Goal: Task Accomplishment & Management: Use online tool/utility

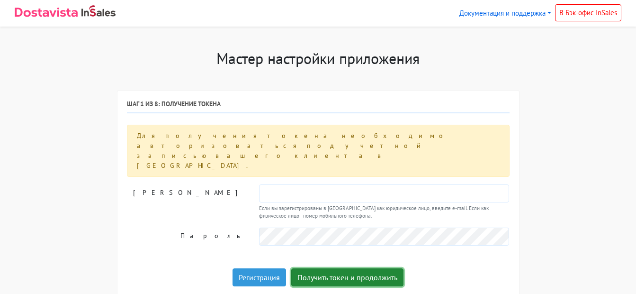
click at [351, 268] on button "Получить токен и продолжить" at bounding box center [347, 277] width 112 height 18
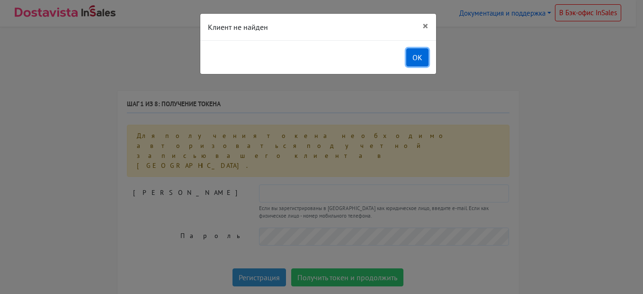
click at [413, 56] on button "OK" at bounding box center [417, 57] width 22 height 18
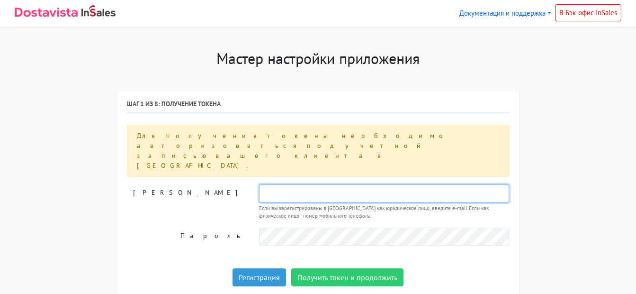
click at [295, 184] on input "text" at bounding box center [384, 193] width 250 height 18
click at [268, 184] on input "text" at bounding box center [384, 193] width 250 height 18
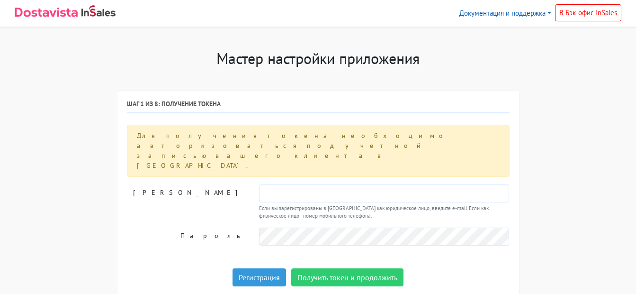
click at [535, 13] on link "Документация и поддержка" at bounding box center [504, 13] width 99 height 18
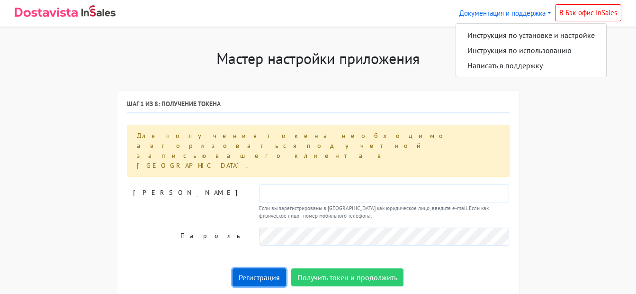
click at [263, 268] on link "Регистрация" at bounding box center [258, 277] width 53 height 18
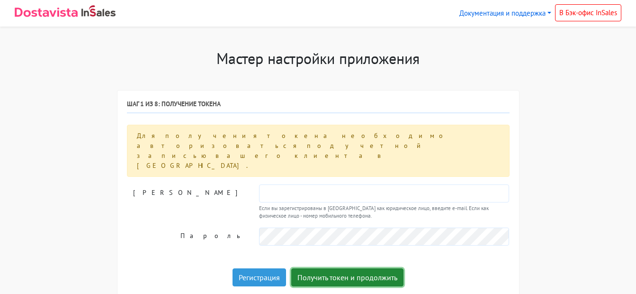
click at [340, 268] on button "Получить токен и продолжить" at bounding box center [347, 277] width 112 height 18
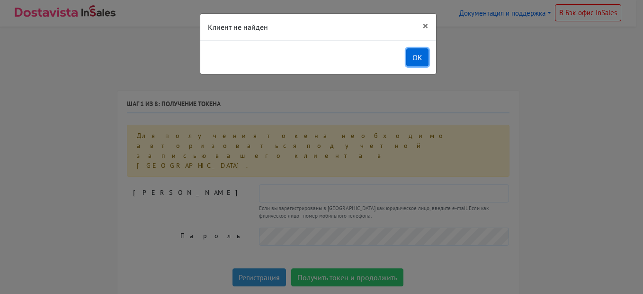
click at [414, 57] on button "OK" at bounding box center [417, 57] width 22 height 18
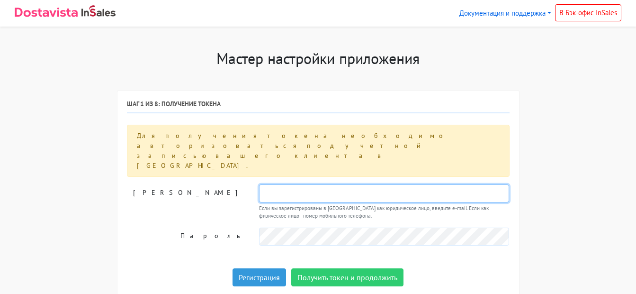
click at [295, 184] on input "text" at bounding box center [384, 193] width 250 height 18
type input "ш"
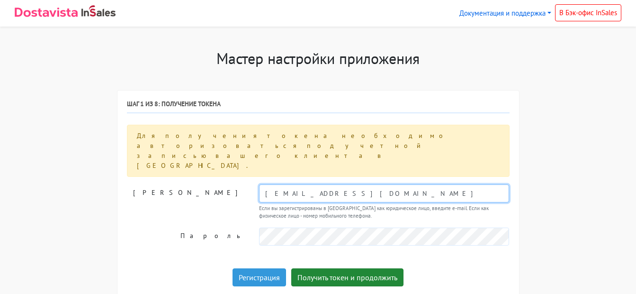
type input "[EMAIL_ADDRESS][DOMAIN_NAME]"
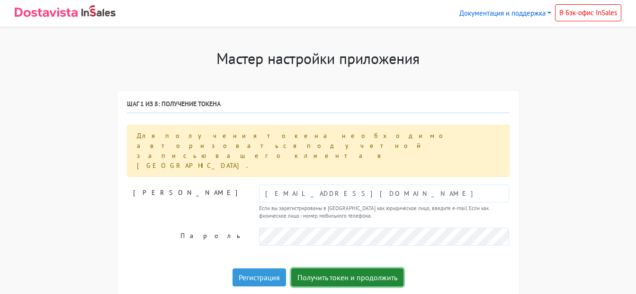
click at [344, 268] on button "Получить токен и продолжить" at bounding box center [347, 277] width 112 height 18
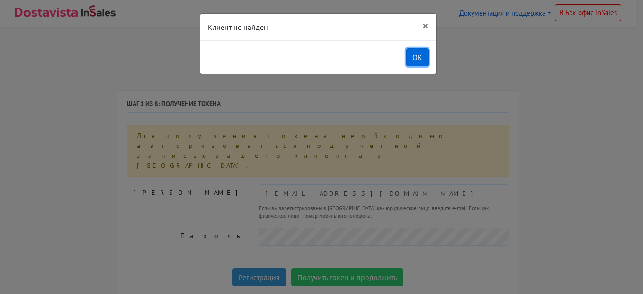
click at [419, 58] on button "OK" at bounding box center [417, 57] width 22 height 18
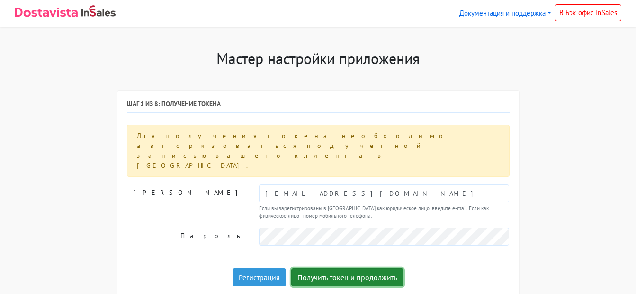
click at [339, 268] on button "Получить токен и продолжить" at bounding box center [347, 277] width 112 height 18
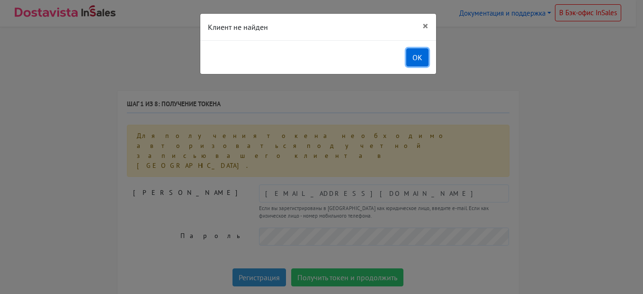
click at [414, 59] on button "OK" at bounding box center [417, 57] width 22 height 18
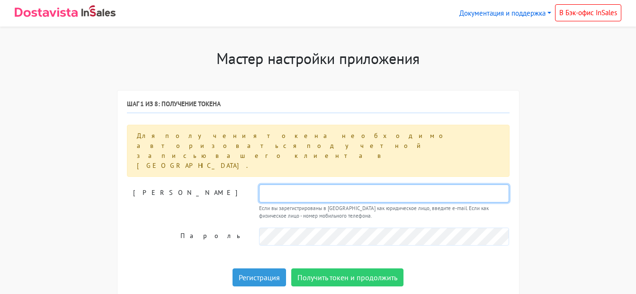
click at [305, 184] on input "text" at bounding box center [384, 193] width 250 height 18
type input "info@bmnet.ru"
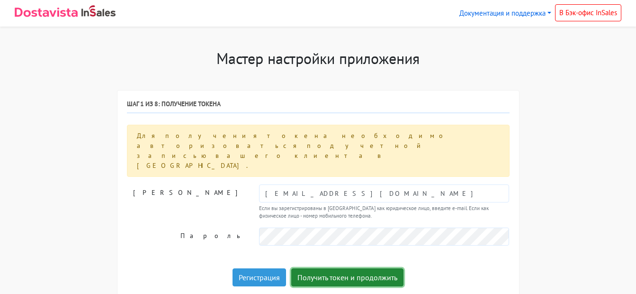
click at [340, 268] on button "Получить токен и продолжить" at bounding box center [347, 277] width 112 height 18
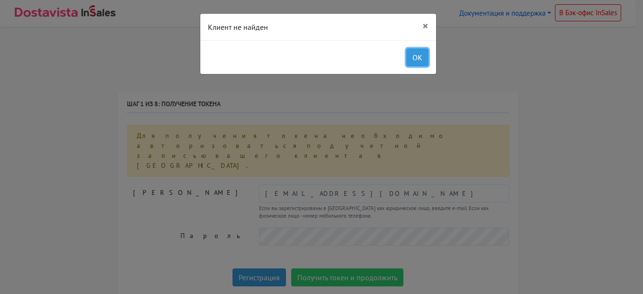
drag, startPoint x: 419, startPoint y: 57, endPoint x: 148, endPoint y: 195, distance: 304.0
click at [151, 194] on div "× Клиент не найден OK" at bounding box center [321, 147] width 643 height 294
click at [418, 58] on button "OK" at bounding box center [417, 57] width 22 height 18
